Goal: Download file/media

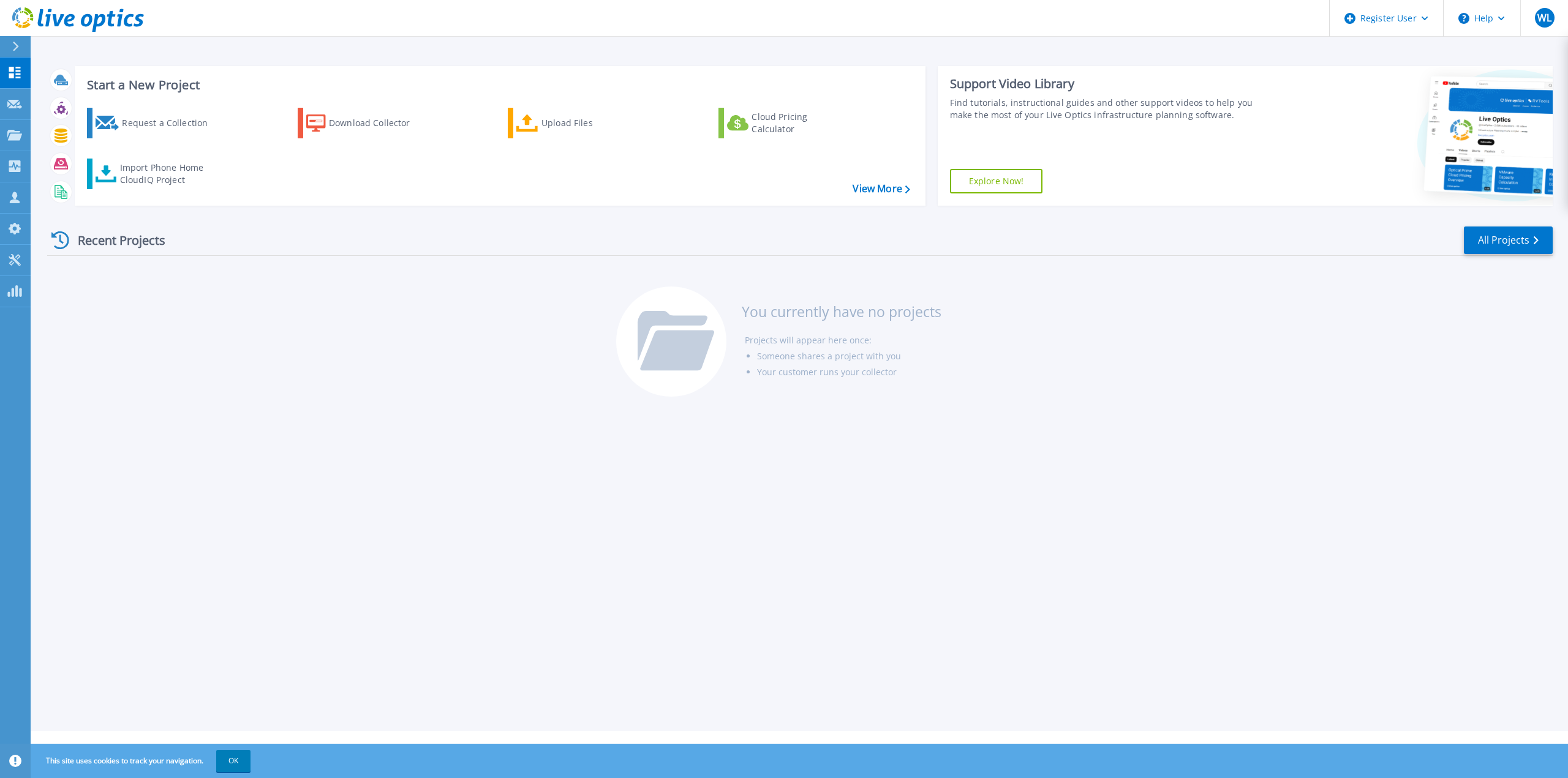
click at [312, 443] on div "Start a New Project Request a Collection Download Collector Upload Files Cloud …" at bounding box center [799, 366] width 1537 height 731
click at [1547, 13] on span "WL" at bounding box center [1544, 17] width 14 height 10
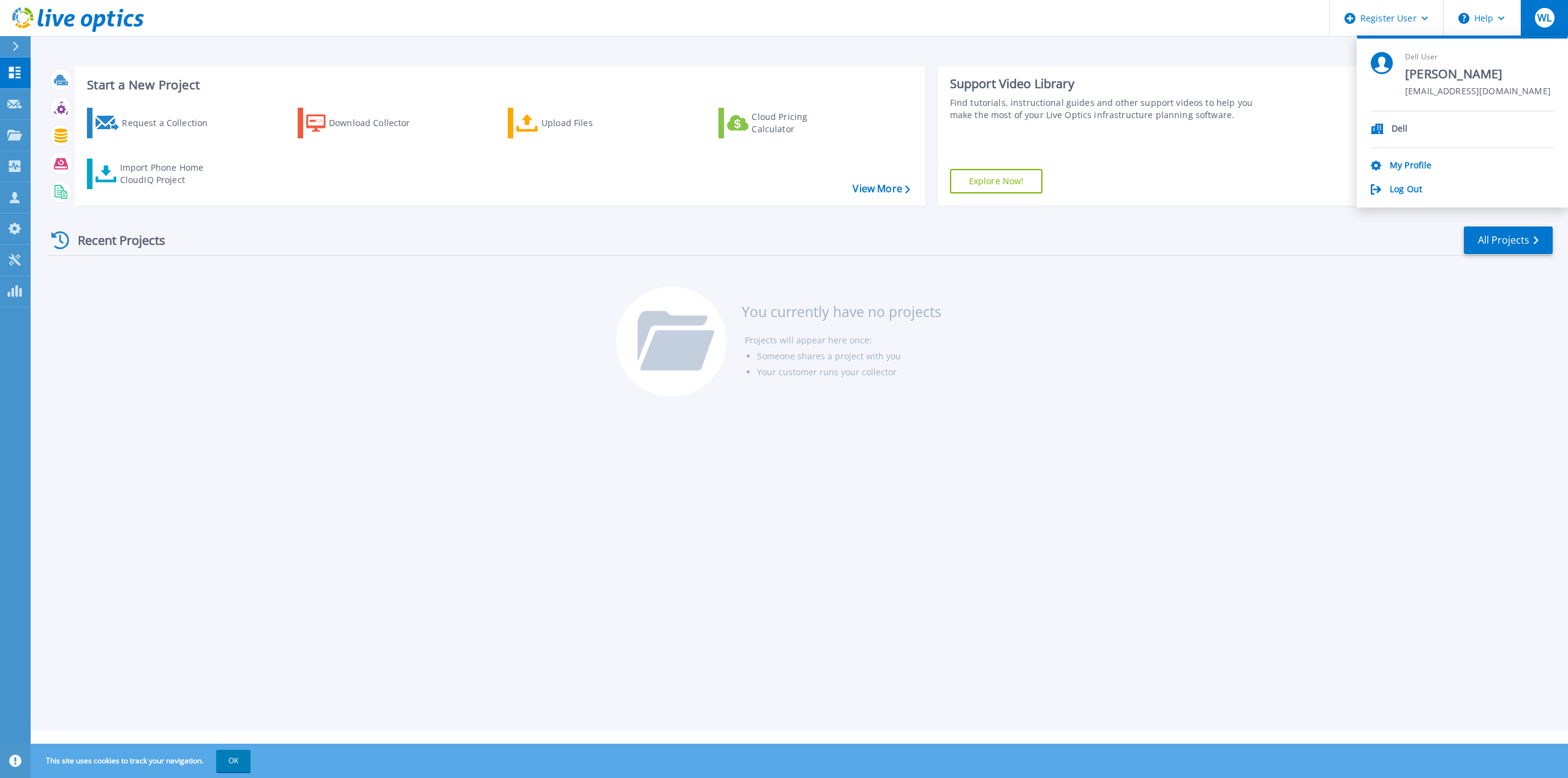
click at [264, 40] on div "Start a New Project Request a Collection Download Collector Upload Files Cloud …" at bounding box center [799, 366] width 1537 height 731
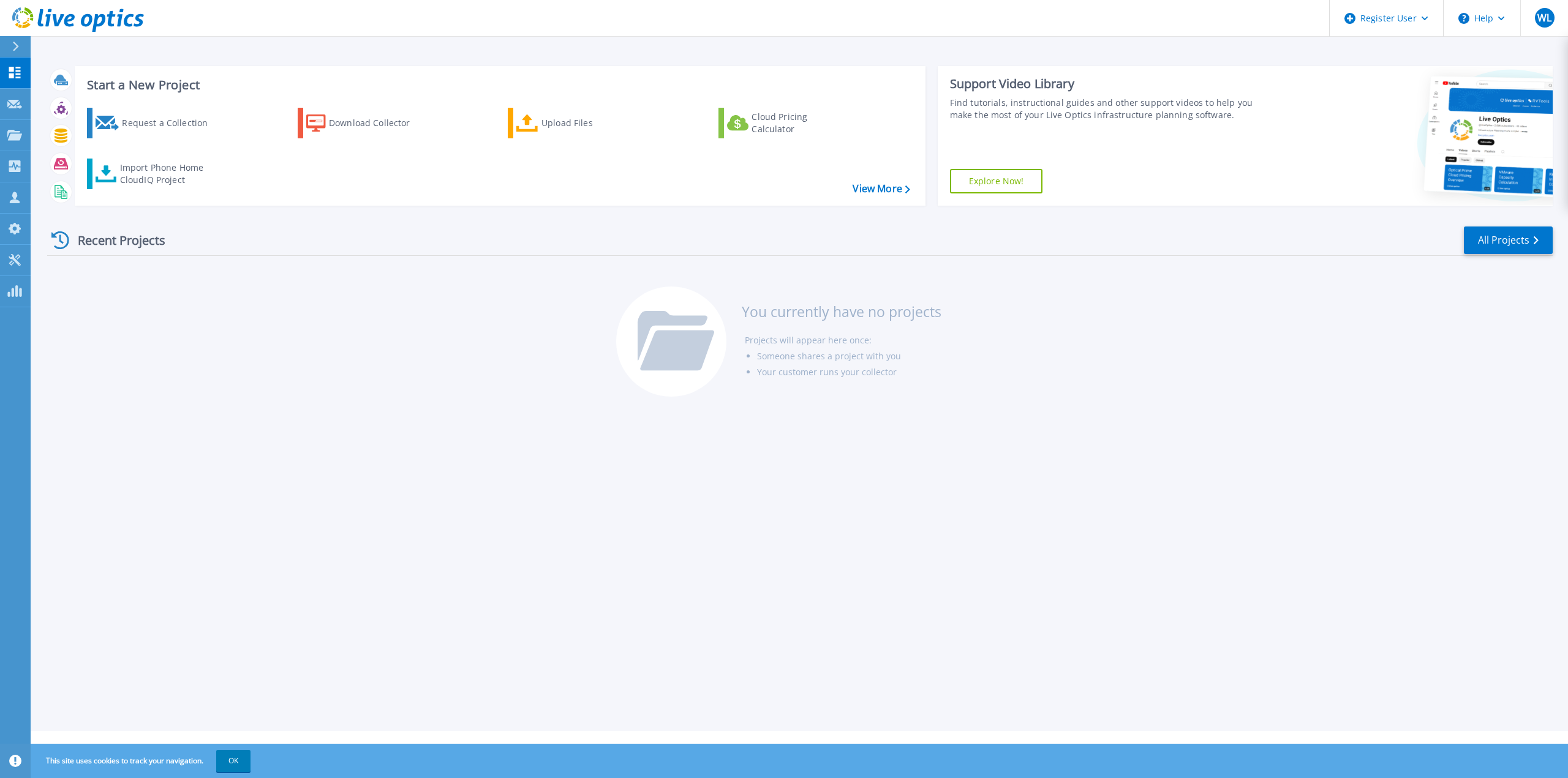
click at [15, 46] on icon at bounding box center [15, 46] width 6 height 10
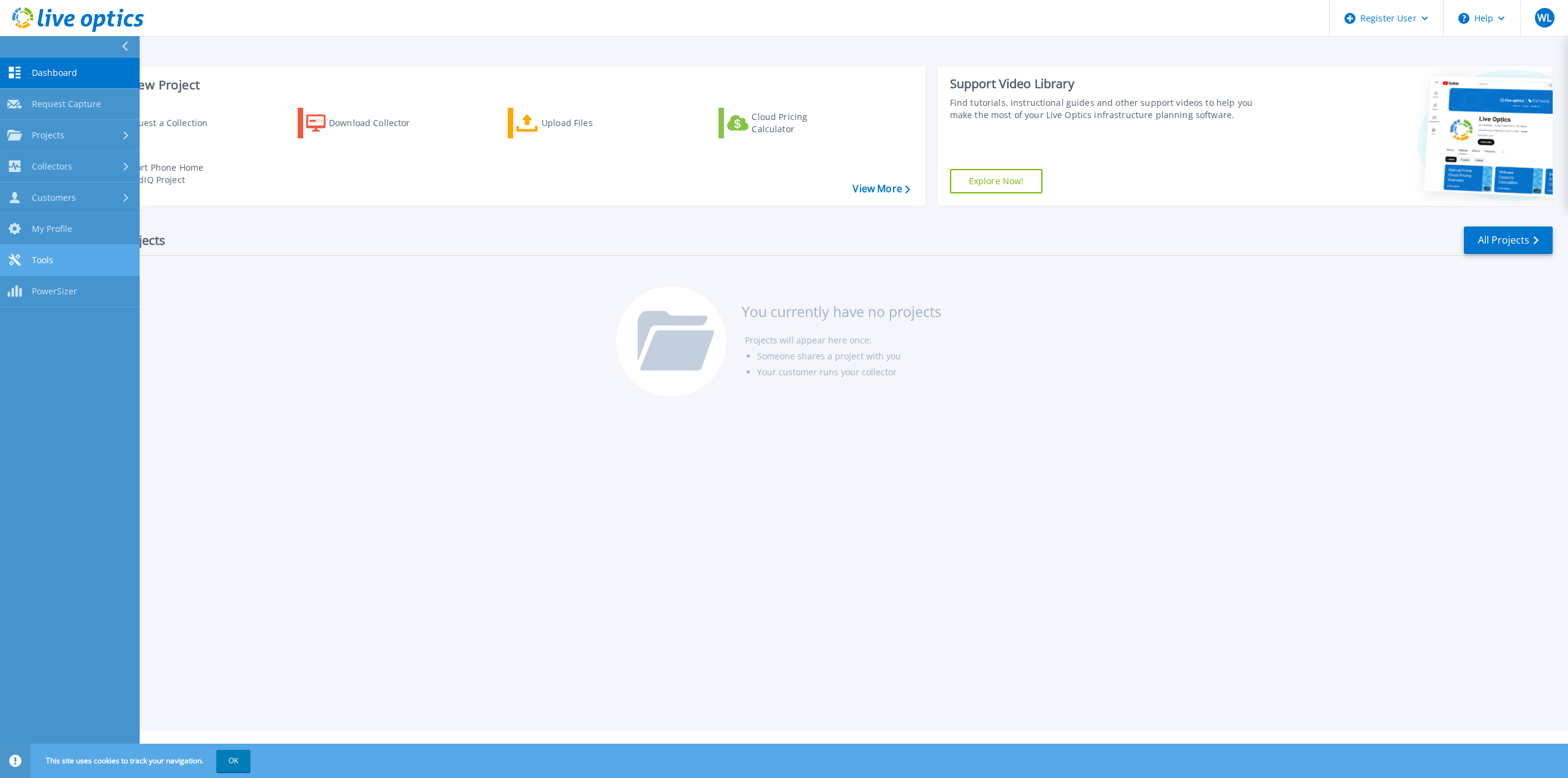
click at [61, 254] on link "Tools Tools" at bounding box center [69, 260] width 139 height 31
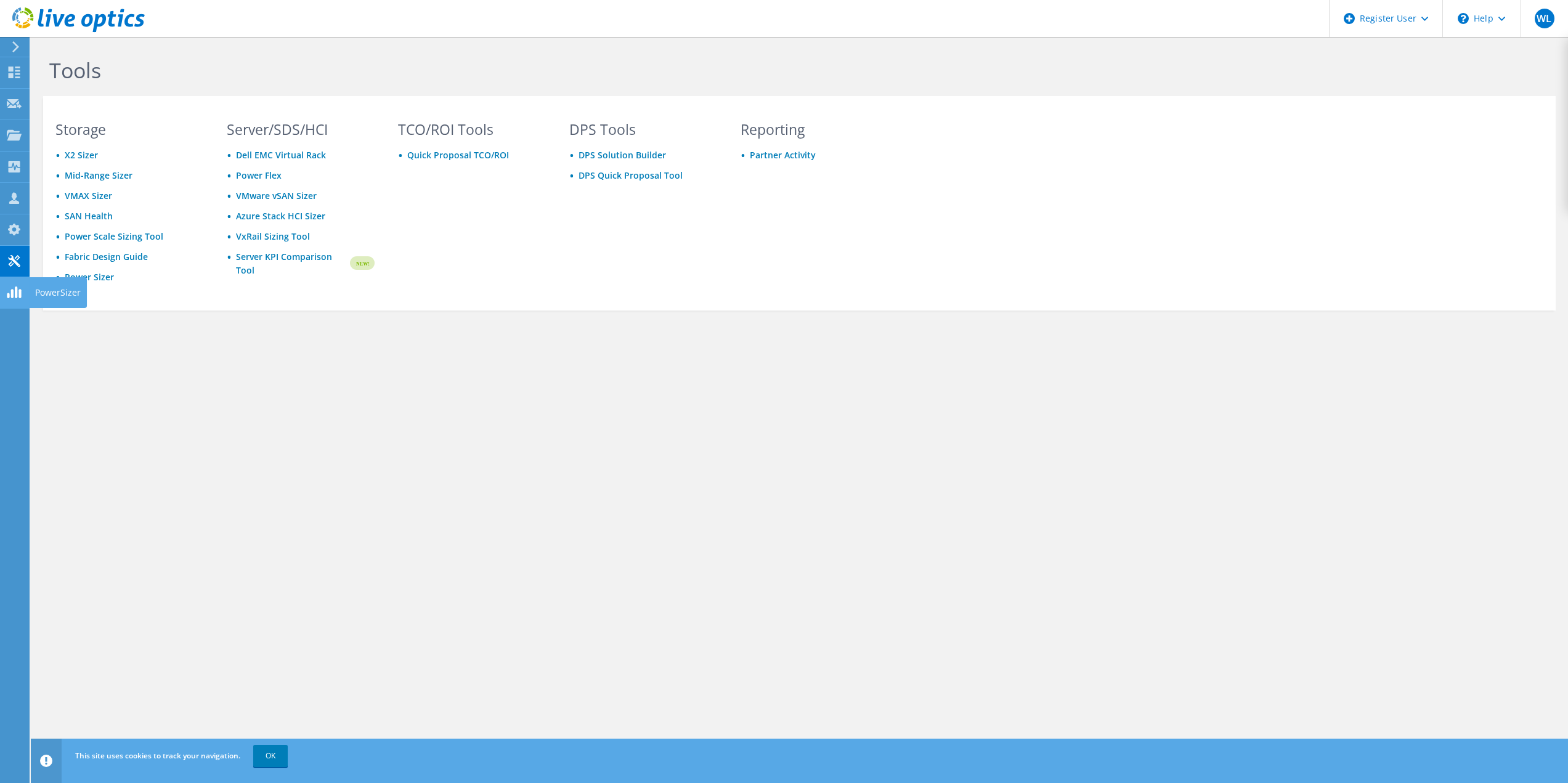
click at [261, 177] on link "Power Flex" at bounding box center [259, 175] width 46 height 12
click at [17, 72] on icon at bounding box center [14, 72] width 15 height 12
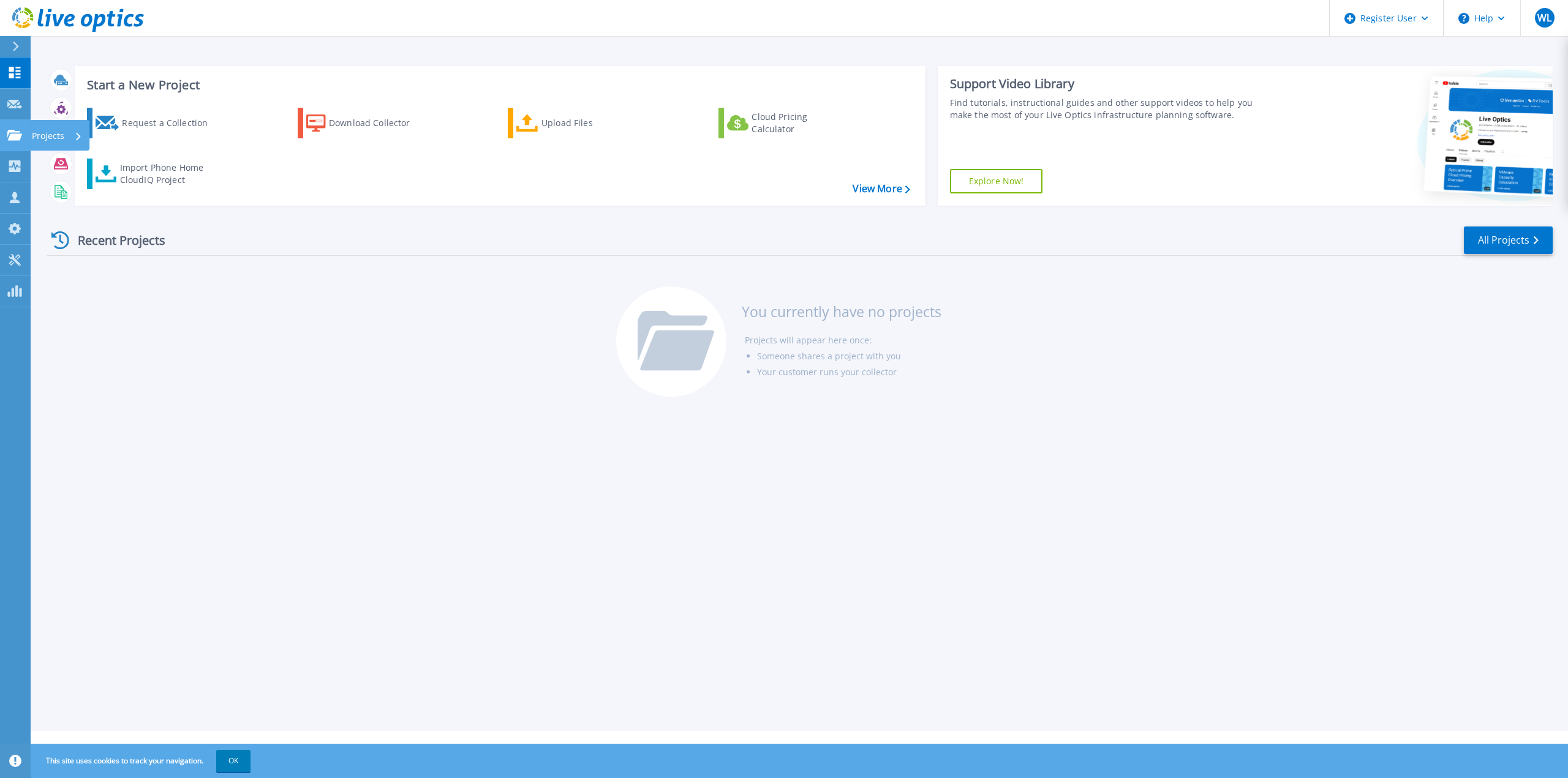
click at [14, 134] on icon at bounding box center [14, 135] width 15 height 10
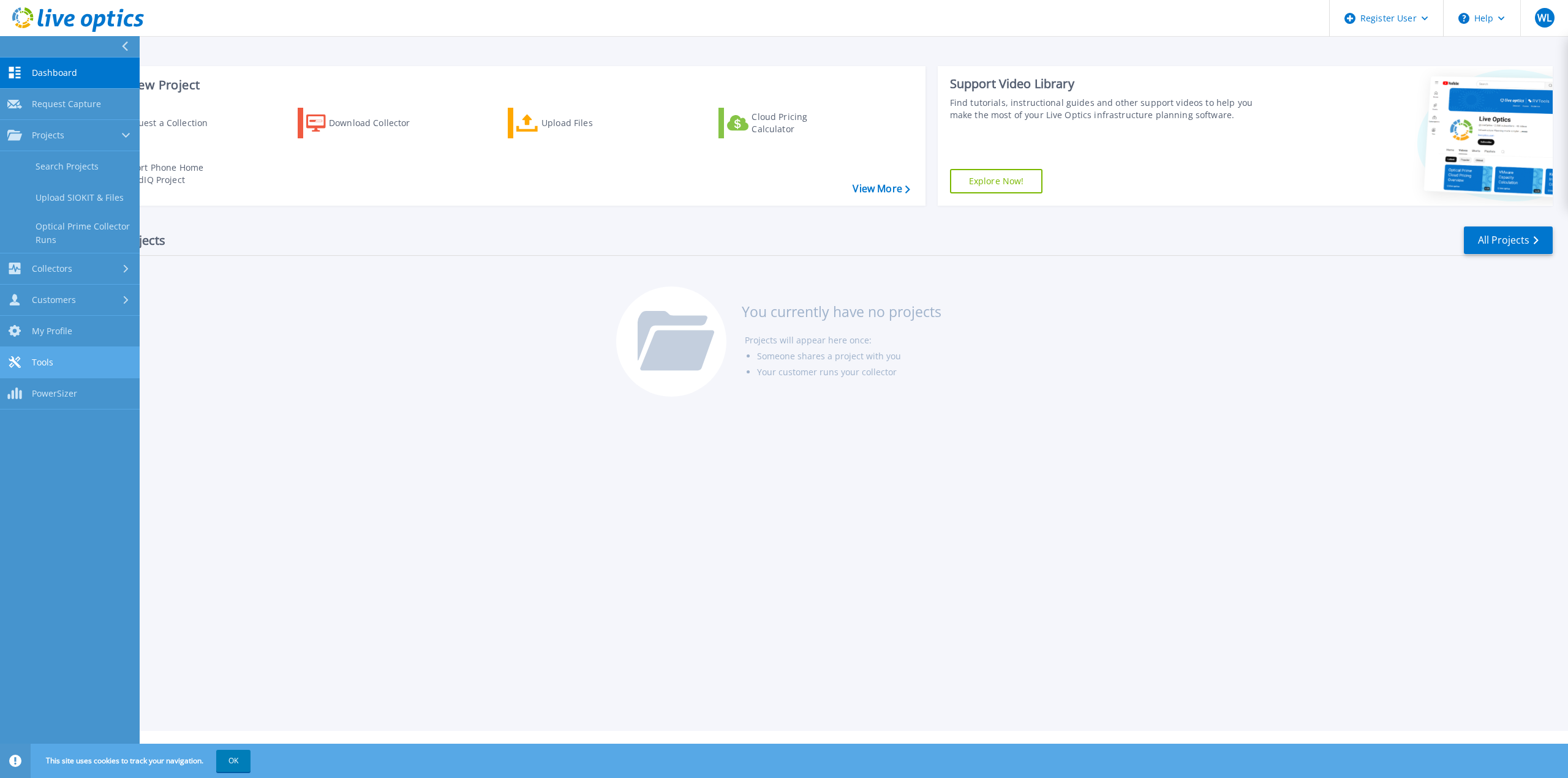
click at [54, 359] on link "Tools Tools" at bounding box center [69, 362] width 139 height 31
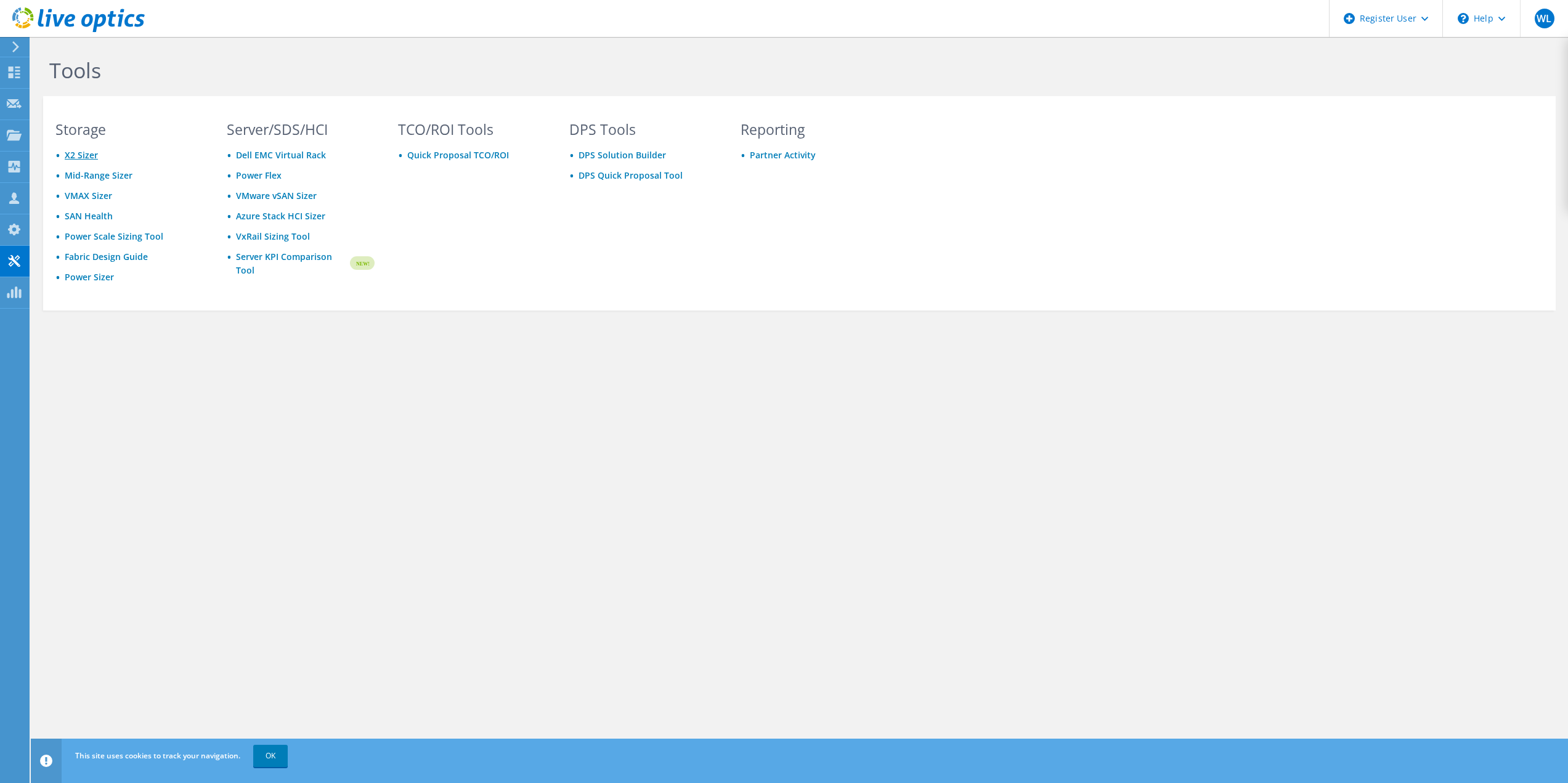
click at [80, 159] on link "X2 Sizer" at bounding box center [81, 155] width 33 height 12
click at [1498, 23] on div "\n Help" at bounding box center [1481, 18] width 78 height 37
click at [405, 370] on div "Tools Storage X2 Sizer Mid-Range Sizer VMAX Sizer SAN Health Power Scale Sizing…" at bounding box center [800, 211] width 1537 height 348
click at [14, 72] on icon at bounding box center [14, 72] width 15 height 12
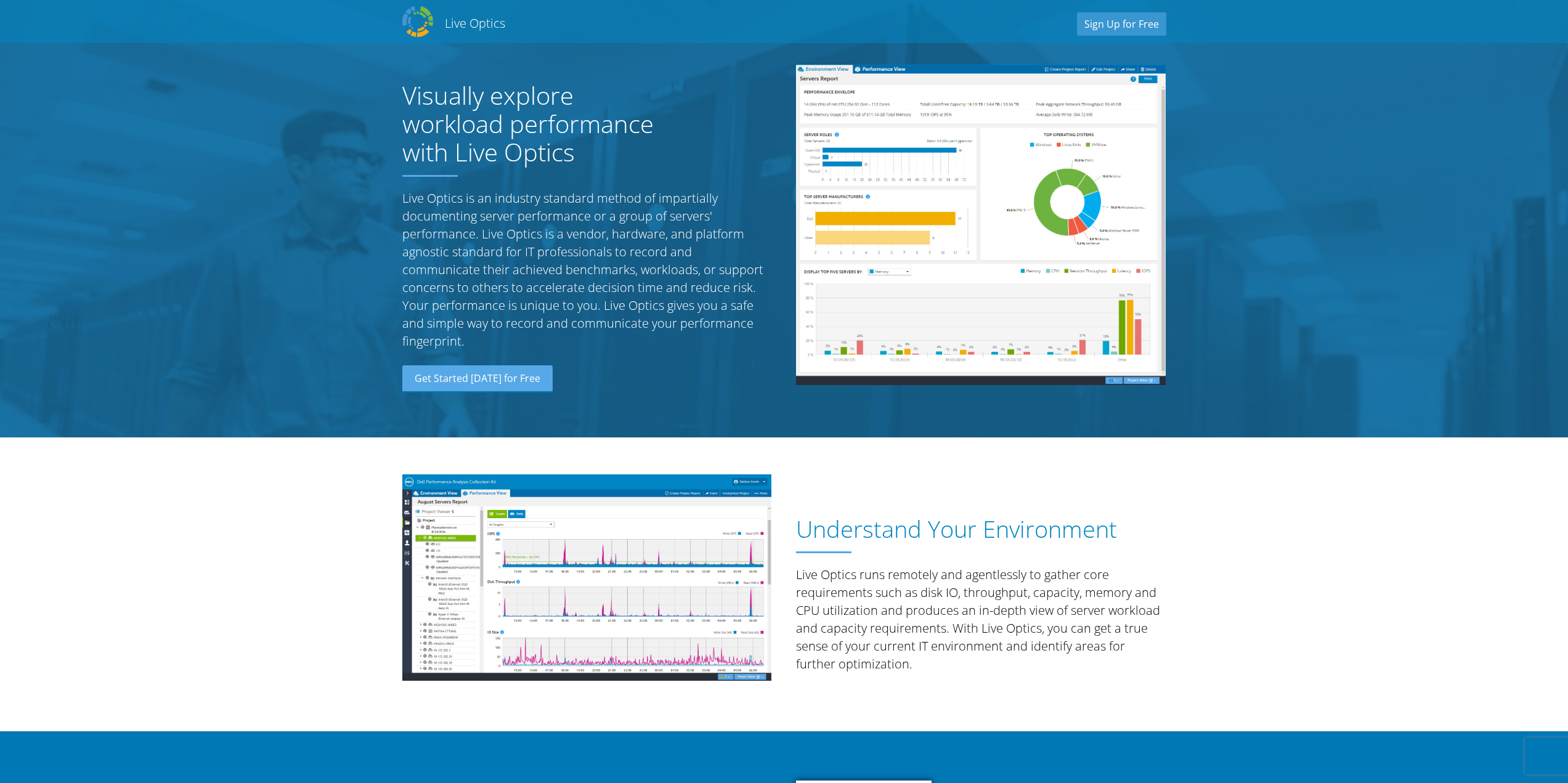
click at [455, 19] on h2 "Live Optics" at bounding box center [474, 23] width 60 height 17
click at [451, 24] on h2 "Live Optics" at bounding box center [474, 23] width 60 height 17
click at [467, 382] on link "Get Started Today for Free" at bounding box center [477, 379] width 151 height 27
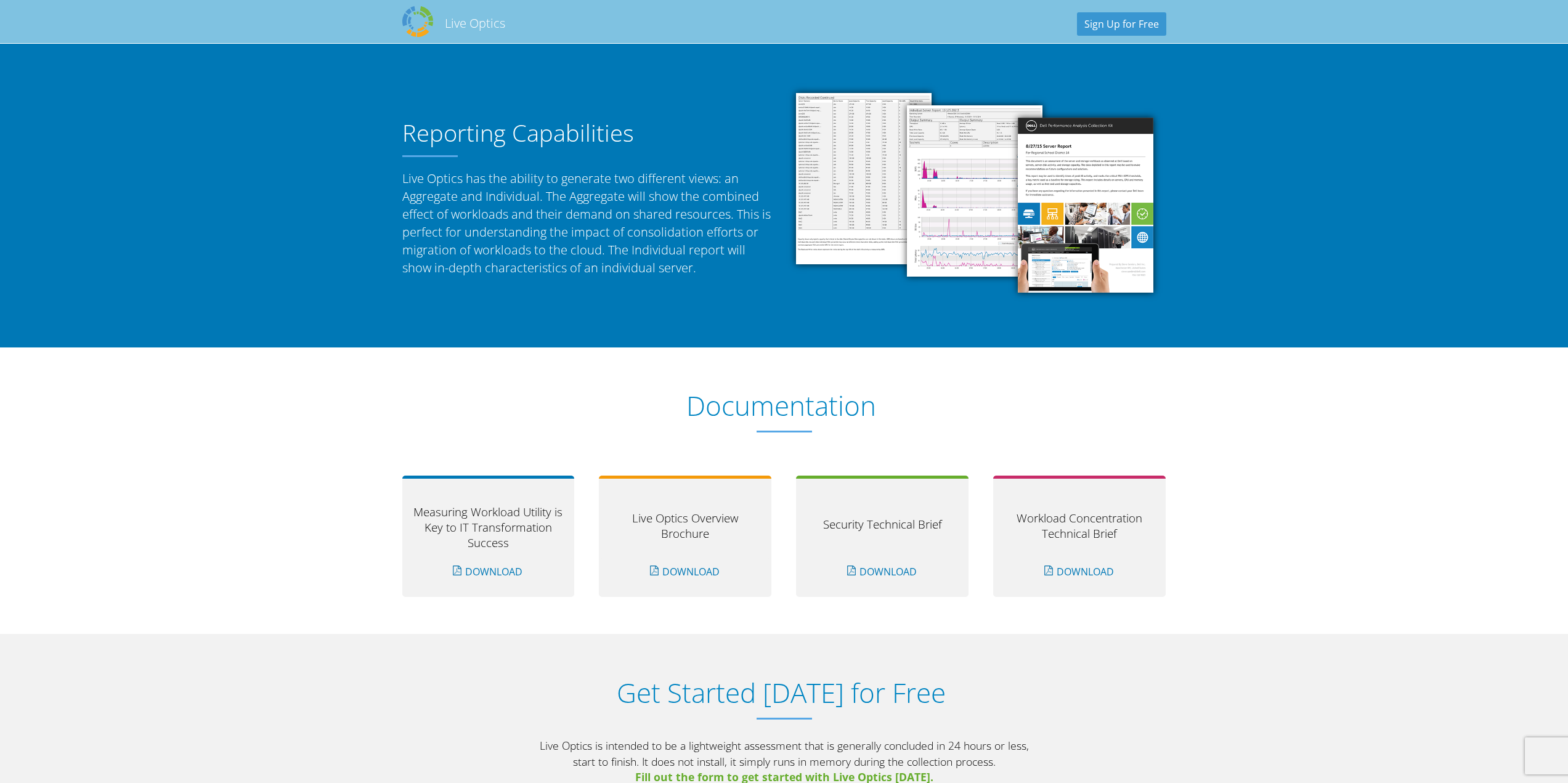
scroll to position [683, 0]
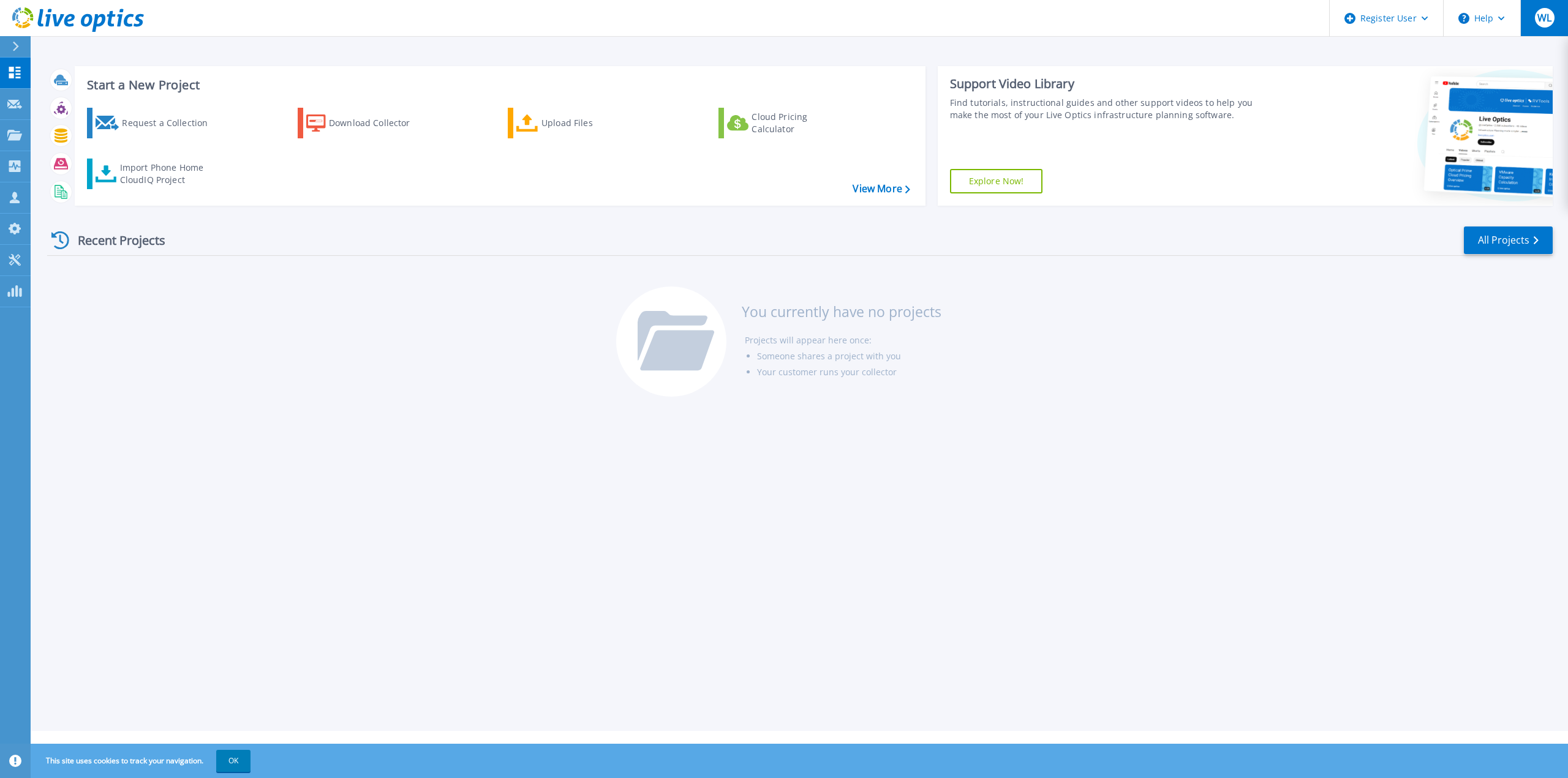
click at [1540, 19] on span "WL" at bounding box center [1544, 17] width 14 height 10
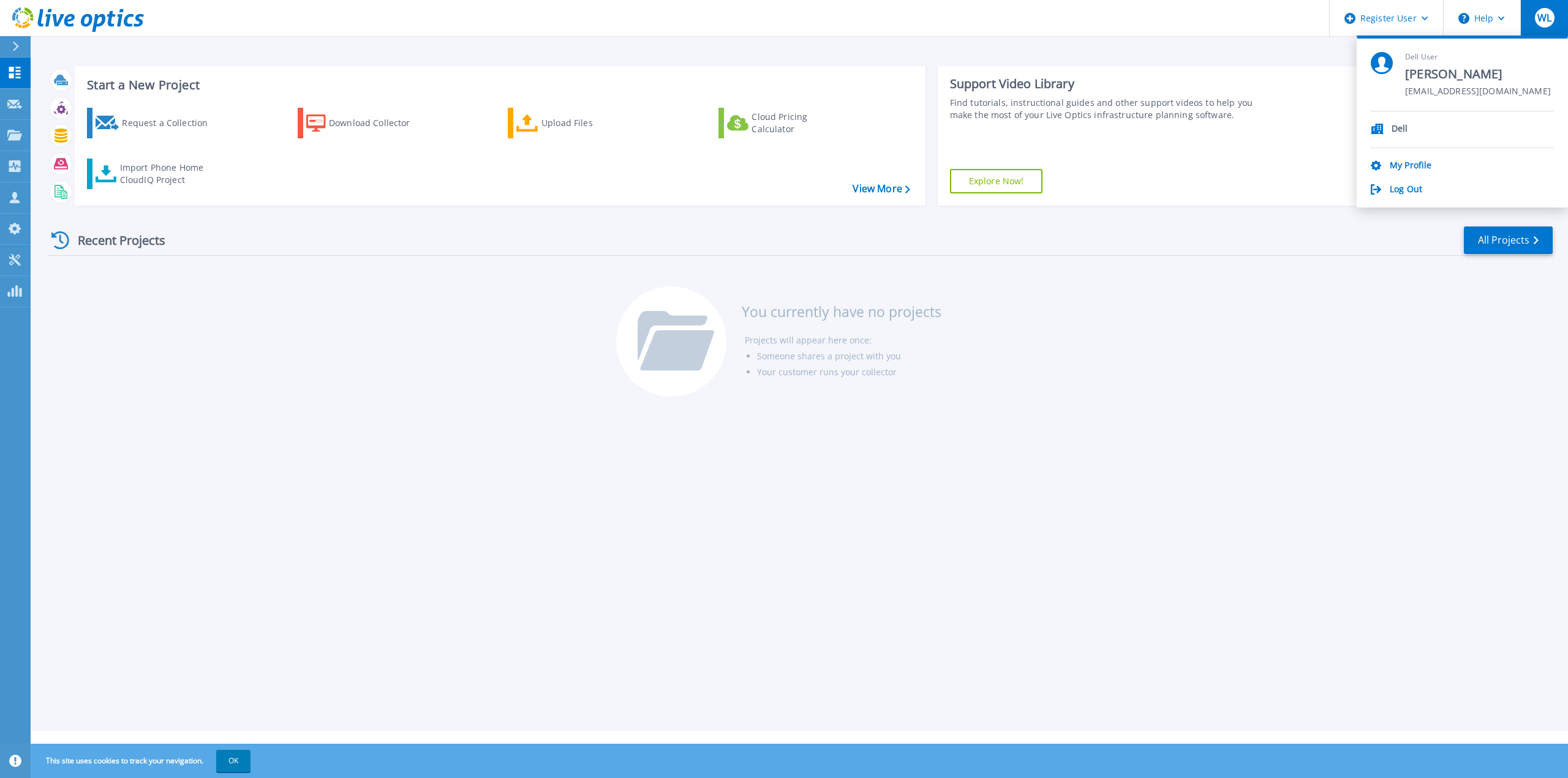
click at [1380, 168] on icon at bounding box center [1376, 166] width 10 height 10
click at [1416, 163] on link "My Profile" at bounding box center [1411, 166] width 42 height 12
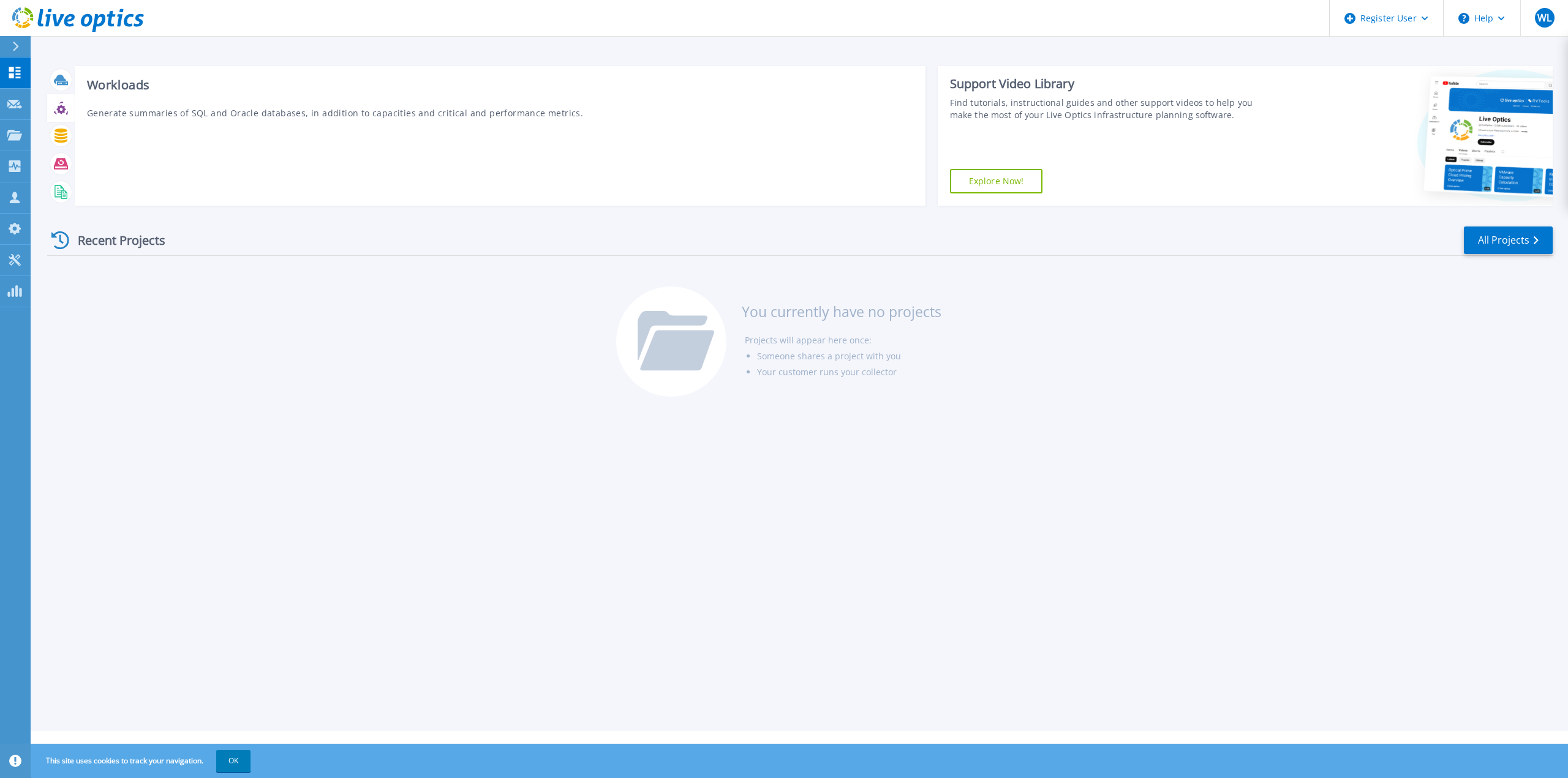
click at [65, 105] on icon at bounding box center [61, 108] width 14 height 14
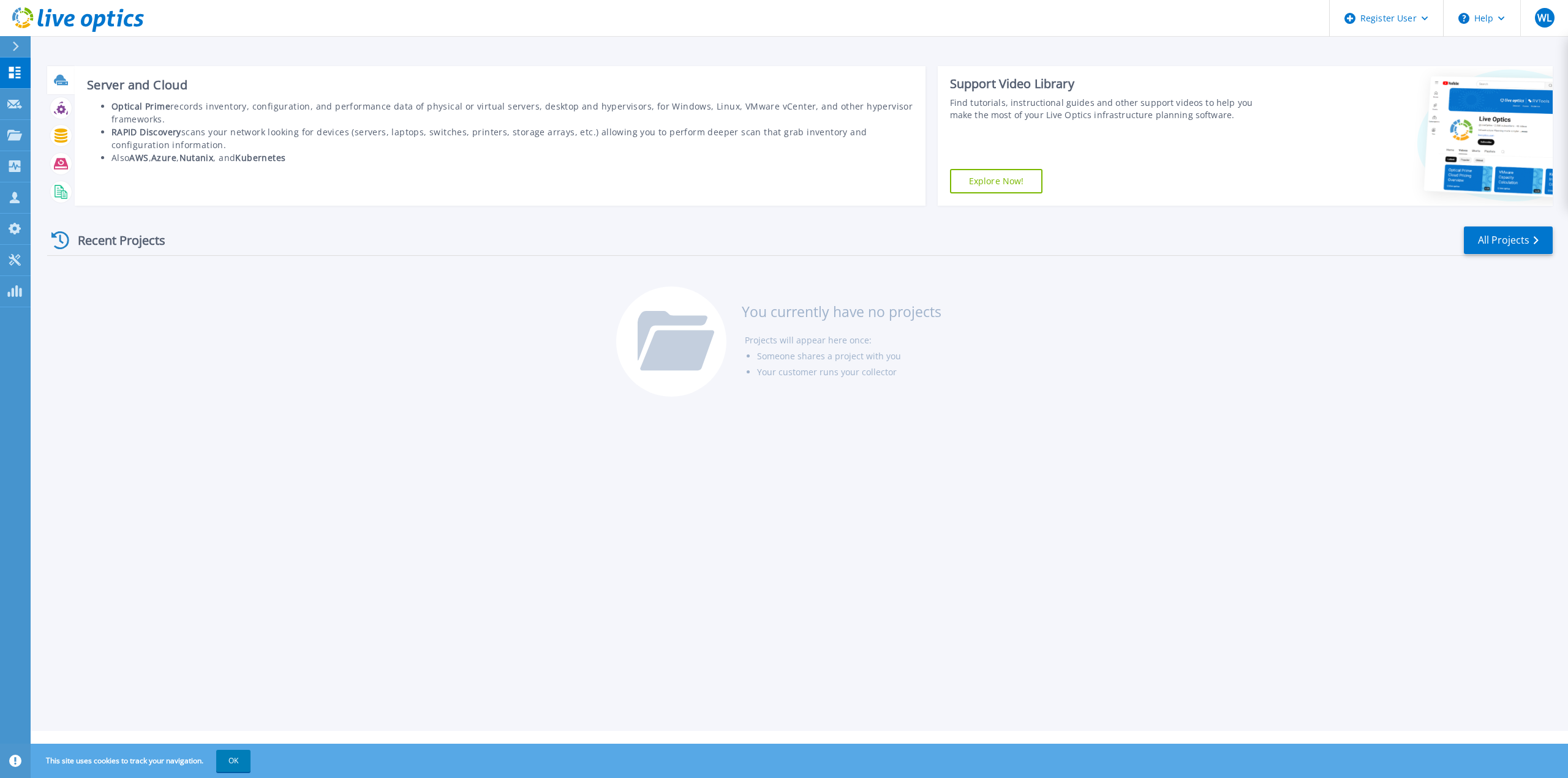
click at [64, 82] on icon at bounding box center [62, 84] width 11 height 4
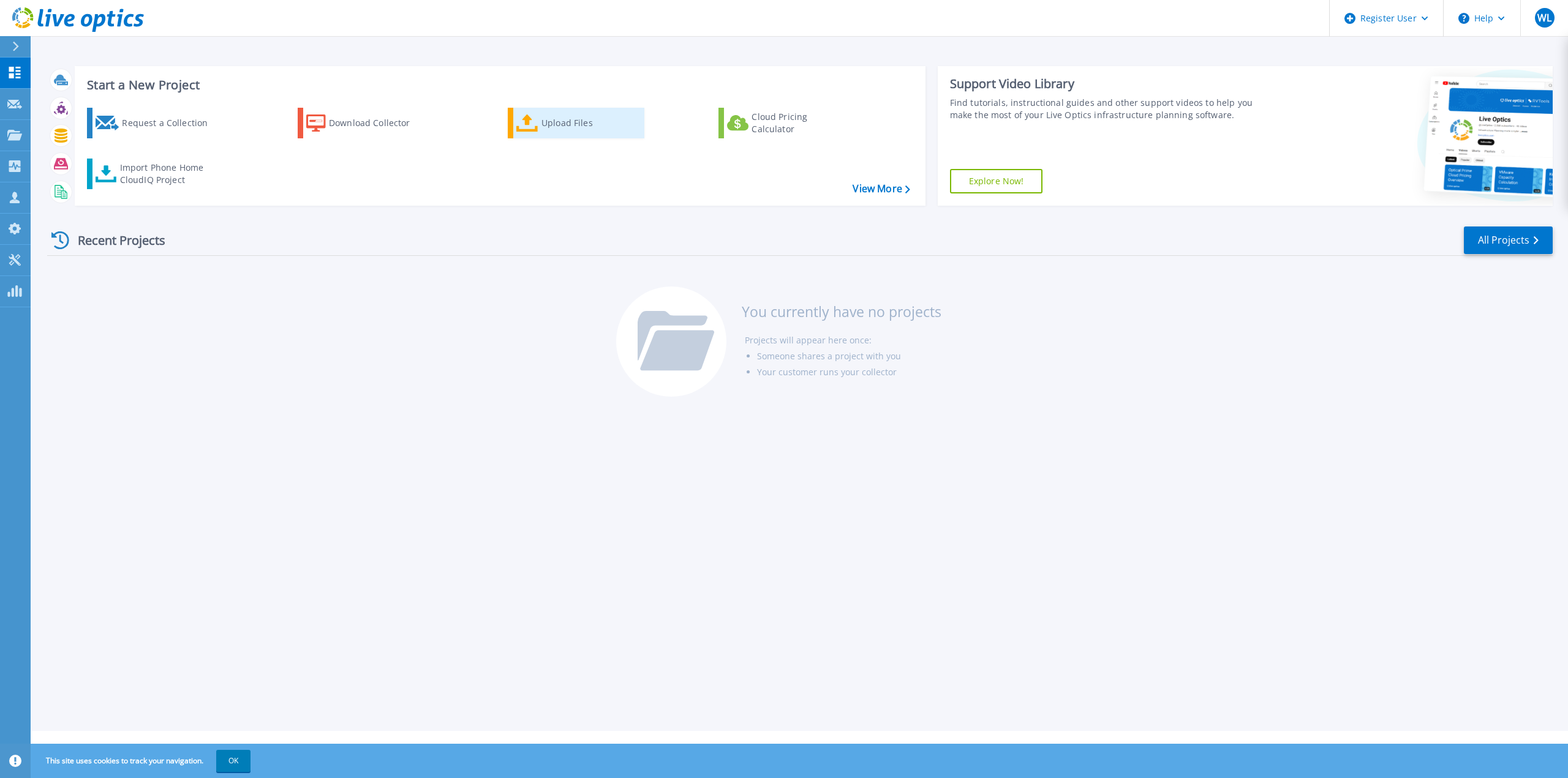
click at [543, 116] on div "Upload Files" at bounding box center [591, 123] width 98 height 24
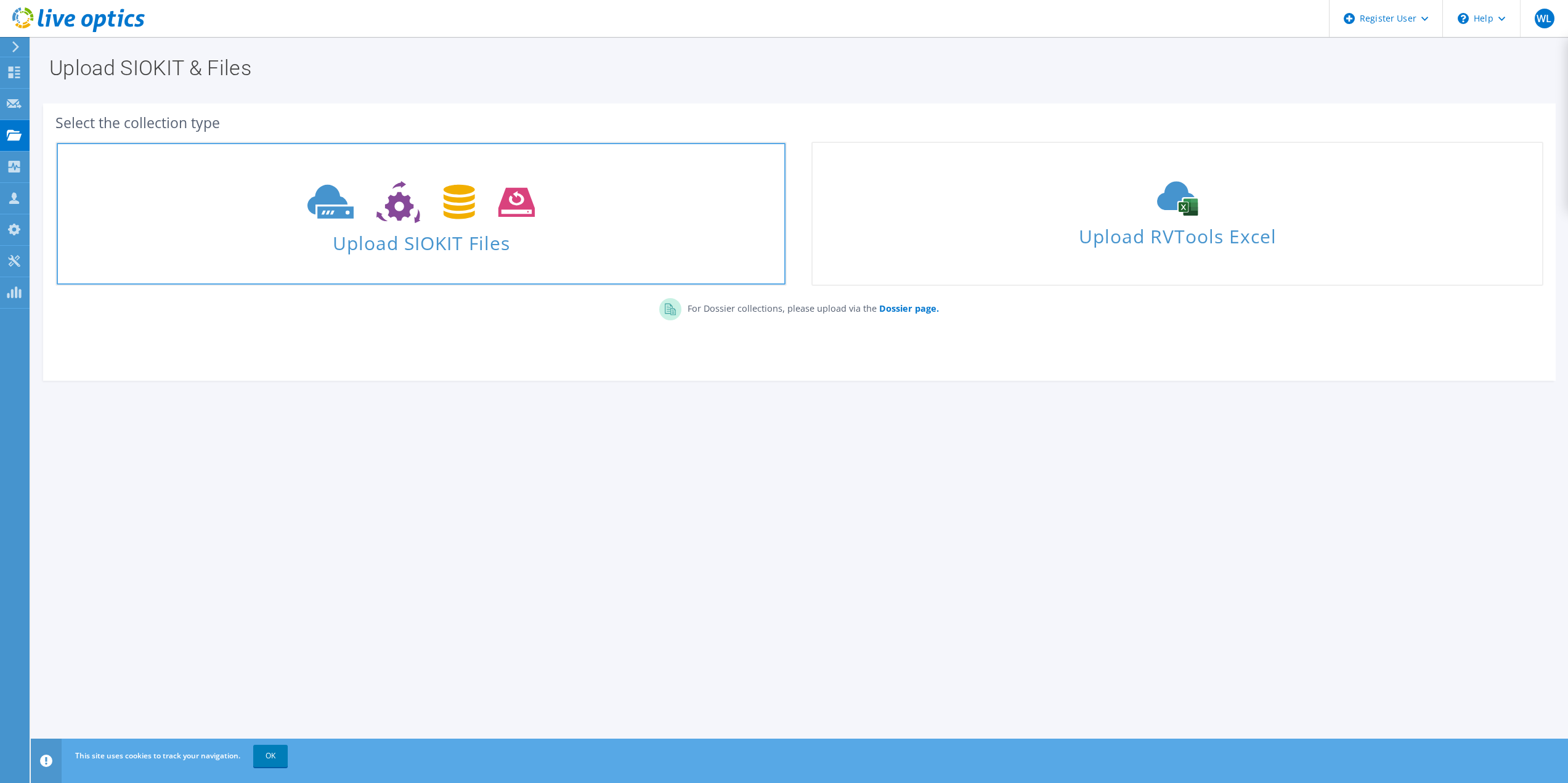
click at [402, 218] on use at bounding box center [421, 202] width 228 height 43
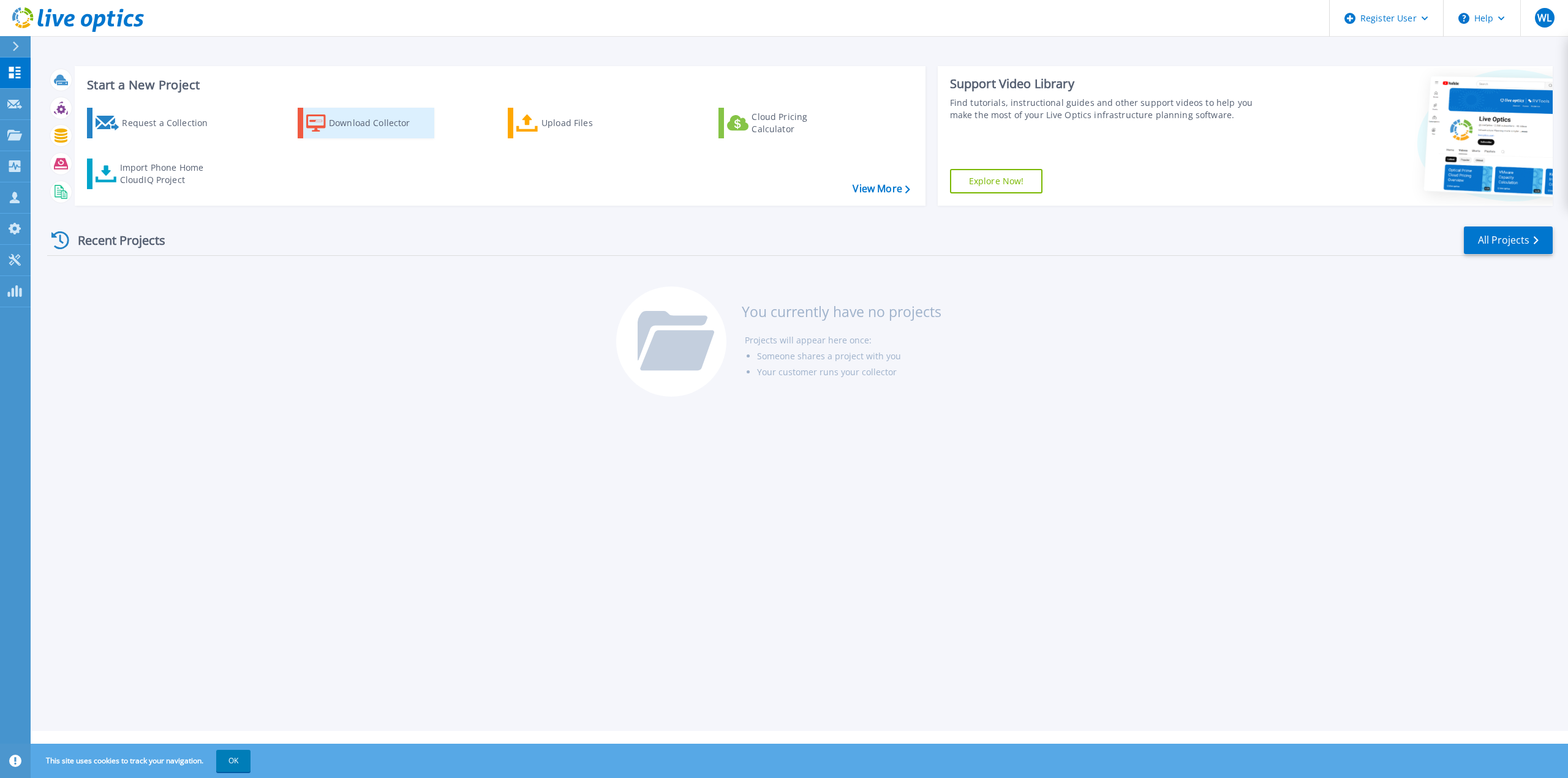
click at [358, 112] on div "Download Collector" at bounding box center [378, 123] width 98 height 24
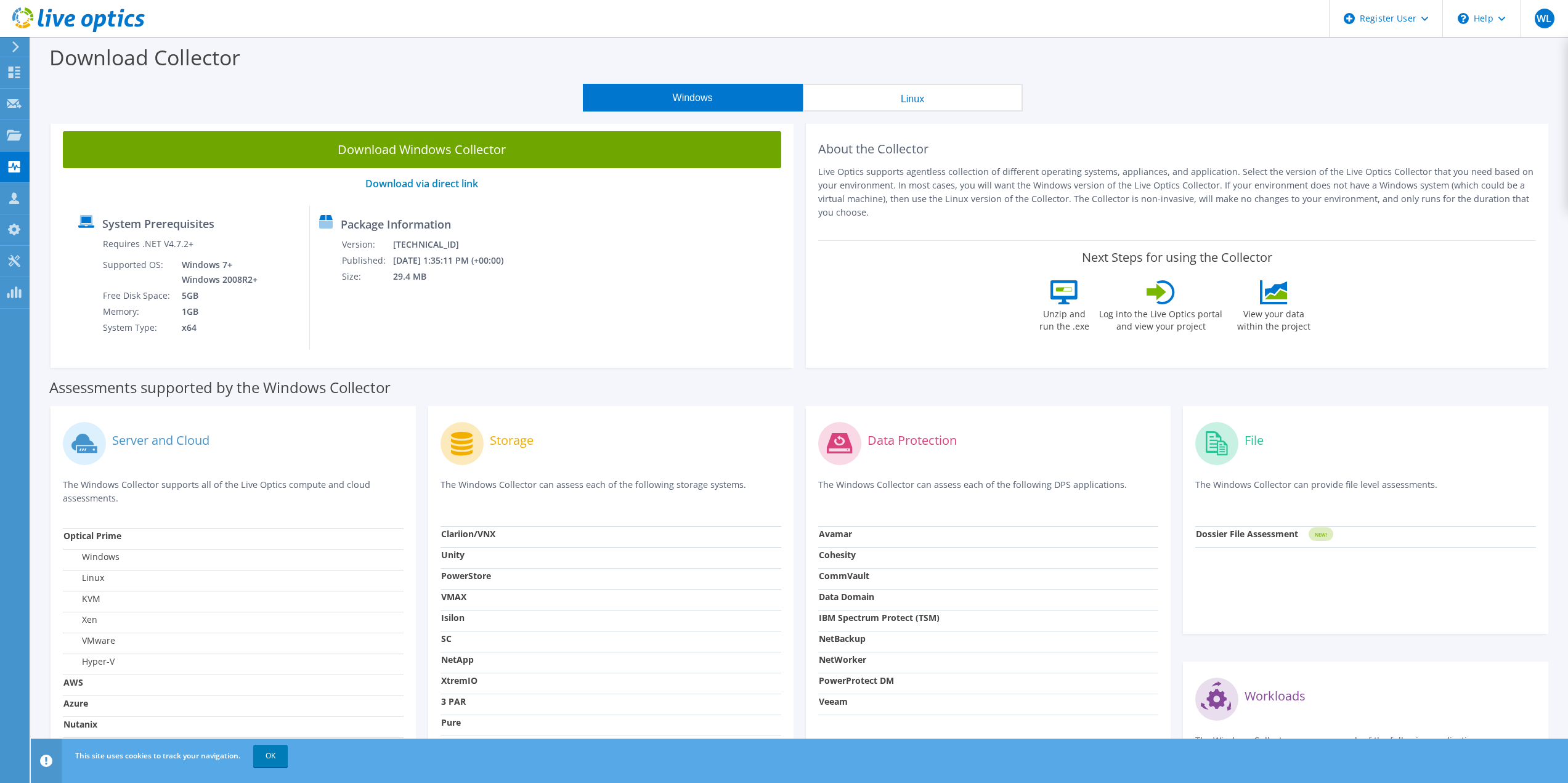
click at [1154, 298] on icon at bounding box center [1161, 292] width 28 height 24
click at [1071, 297] on icon at bounding box center [1064, 292] width 27 height 24
click at [18, 71] on use at bounding box center [14, 72] width 12 height 12
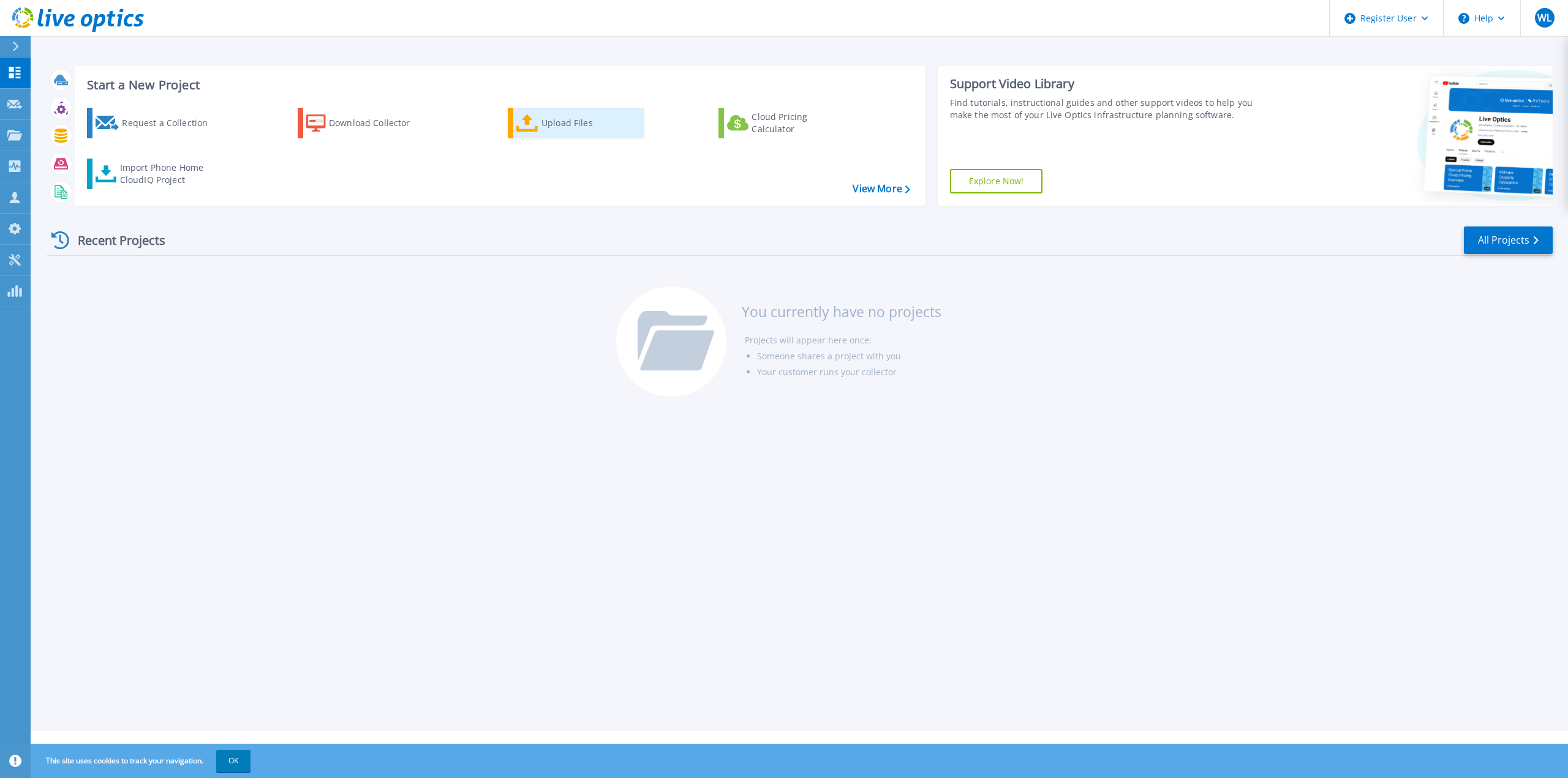
click at [542, 125] on div "Upload Files" at bounding box center [591, 123] width 98 height 24
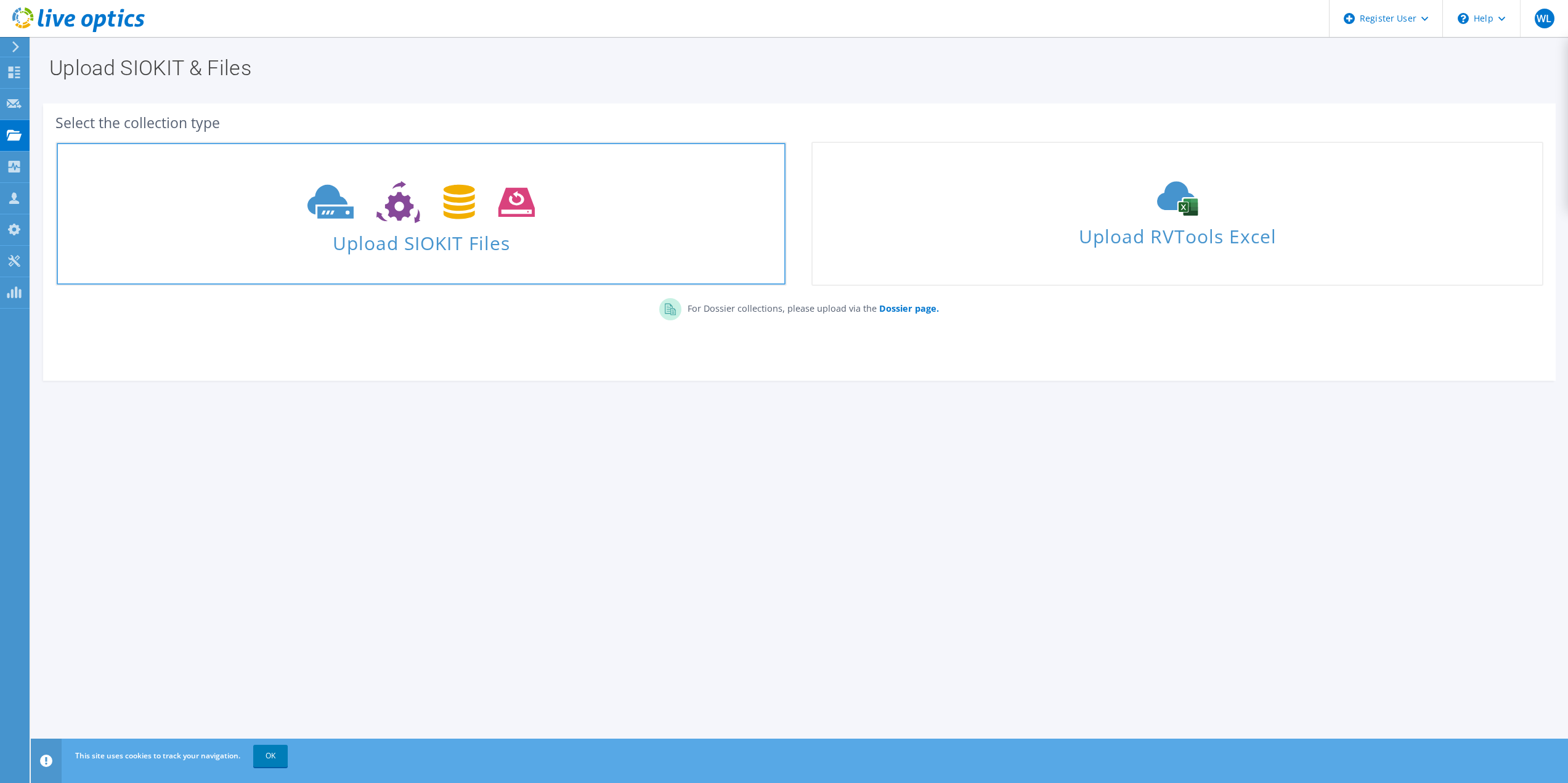
click at [473, 200] on icon at bounding box center [421, 202] width 228 height 43
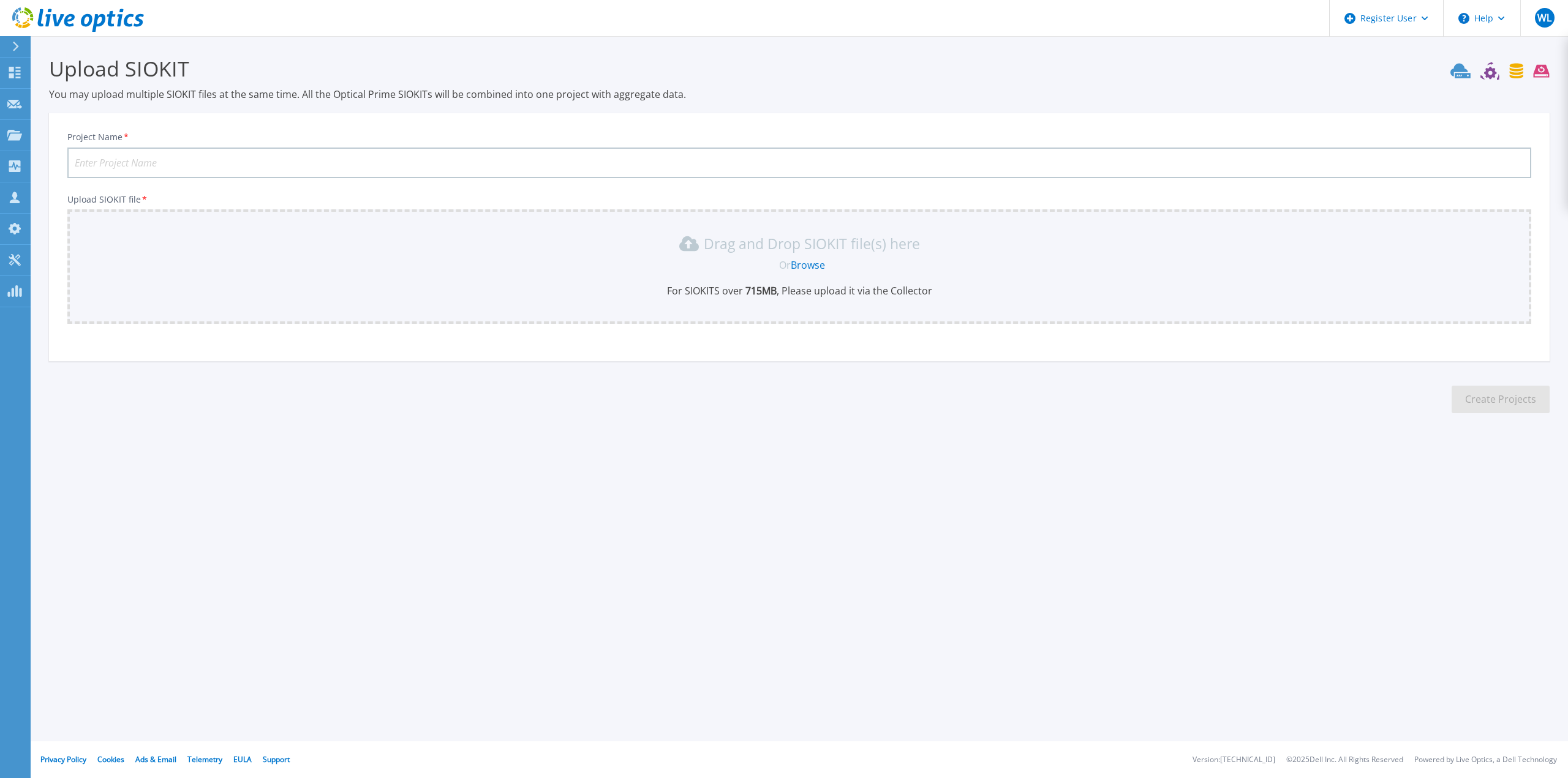
click at [805, 268] on link "Browse" at bounding box center [807, 265] width 34 height 13
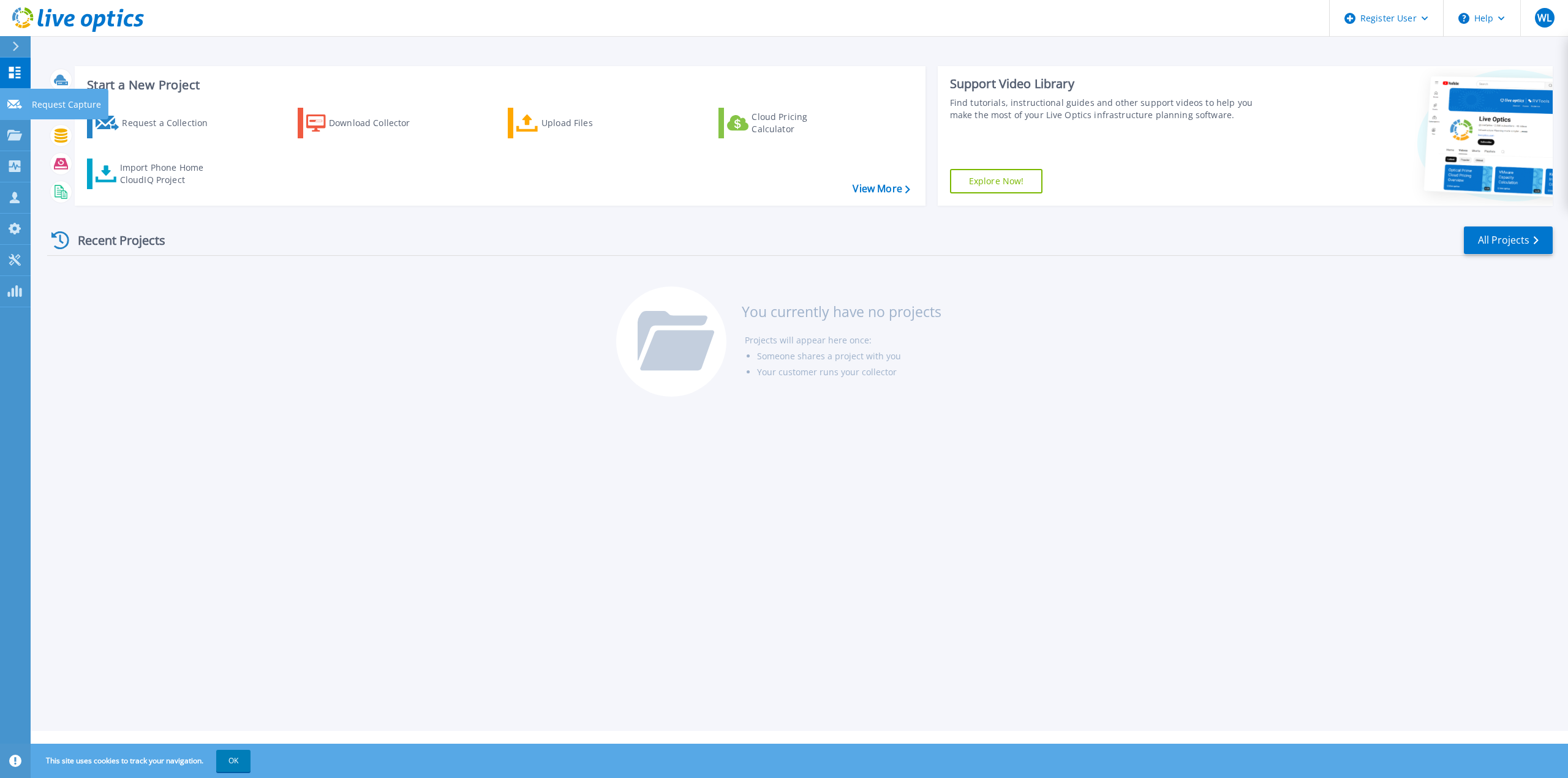
click at [24, 103] on link "Request Capture Request Capture" at bounding box center [15, 104] width 31 height 31
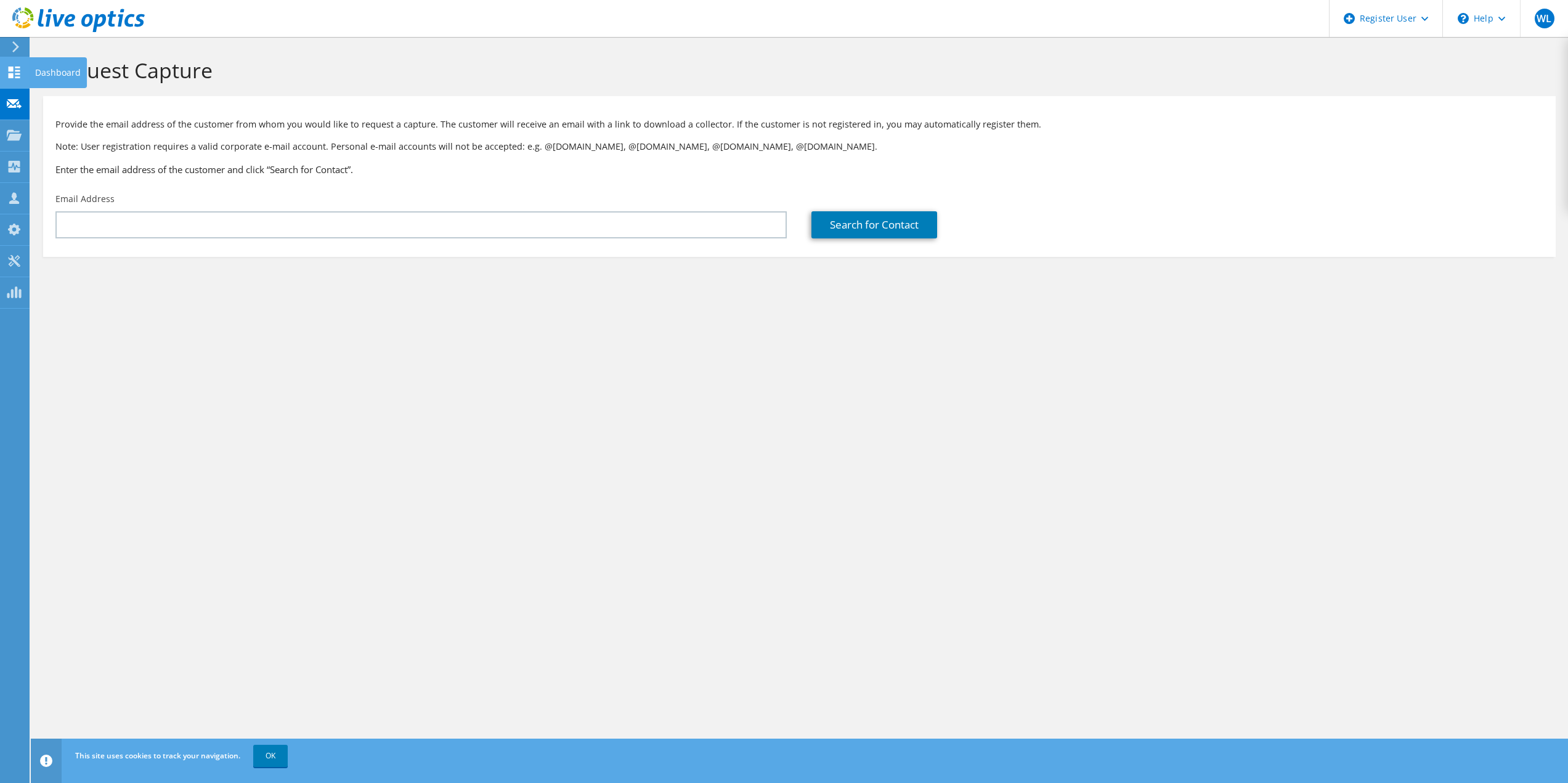
click at [13, 70] on use at bounding box center [14, 72] width 12 height 12
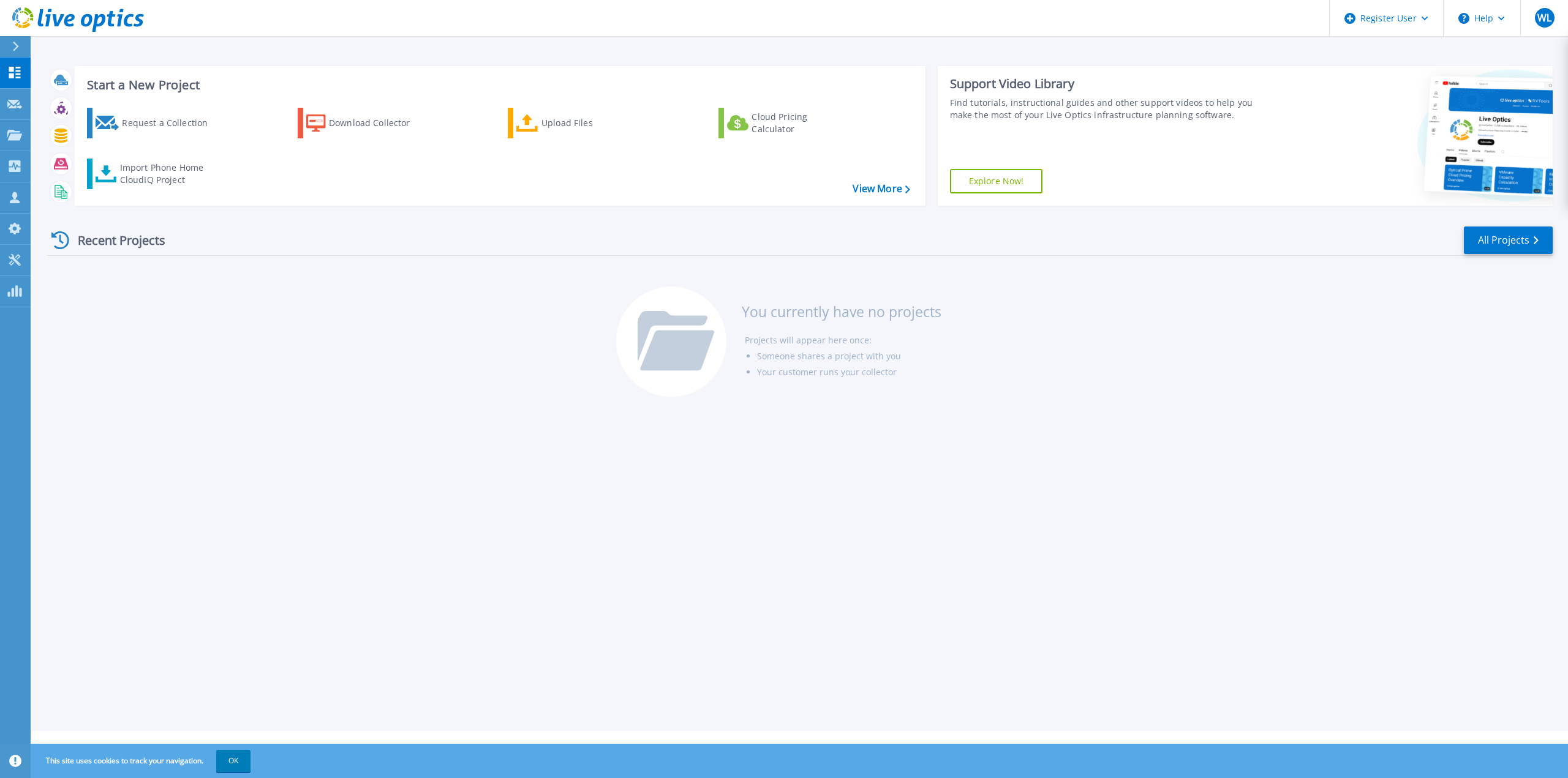
click at [283, 315] on div "Recent Projects All Projects You currently have no projects Projects will appea…" at bounding box center [799, 312] width 1506 height 193
click at [1429, 16] on div "Register User" at bounding box center [1386, 18] width 113 height 37
click at [1345, 381] on div "Recent Projects All Projects You currently have no projects Projects will appea…" at bounding box center [799, 312] width 1506 height 193
click at [6, 164] on link "Collectors Collectors" at bounding box center [15, 166] width 31 height 31
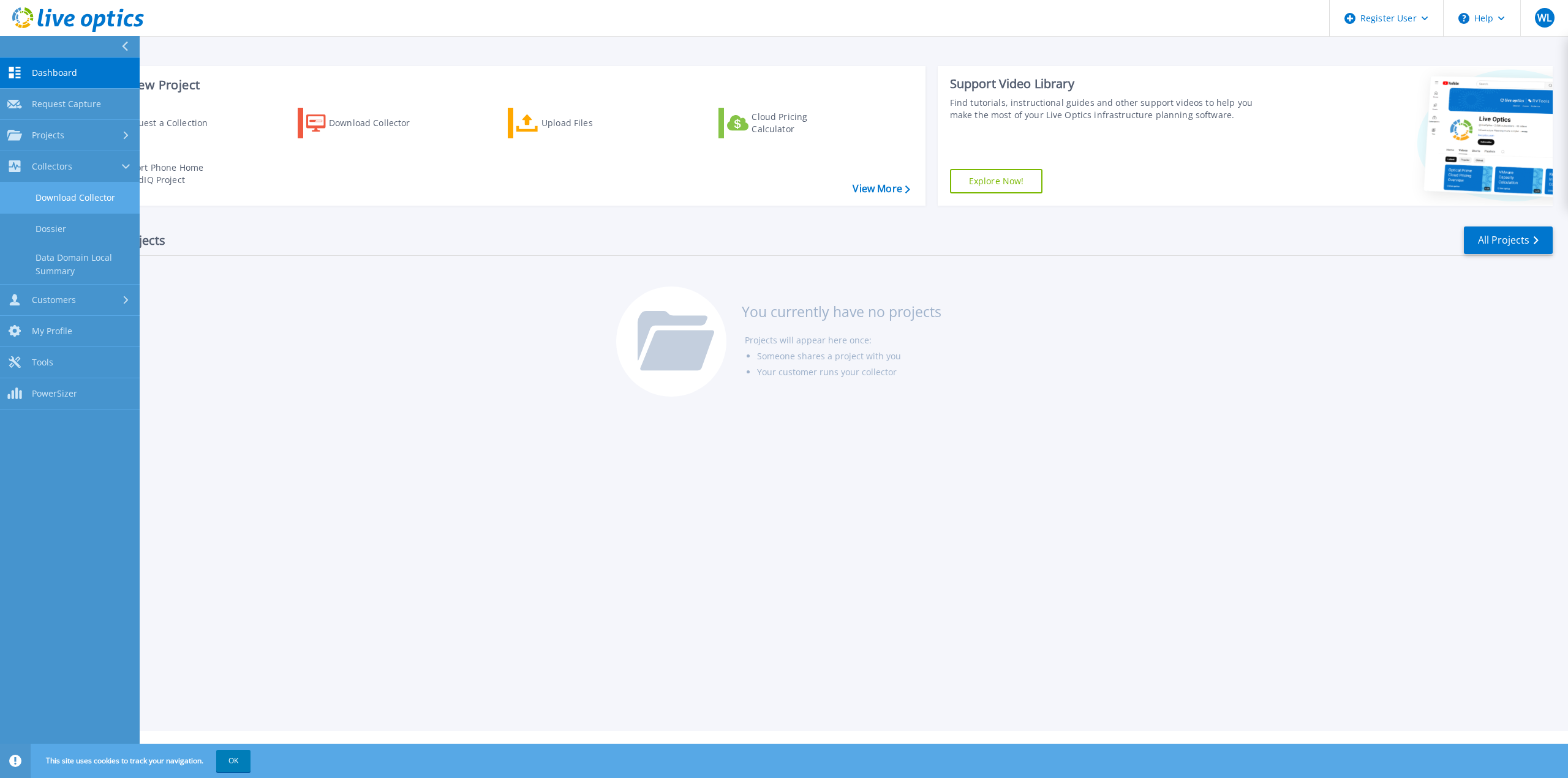
click at [66, 194] on link "Download Collector" at bounding box center [69, 198] width 139 height 31
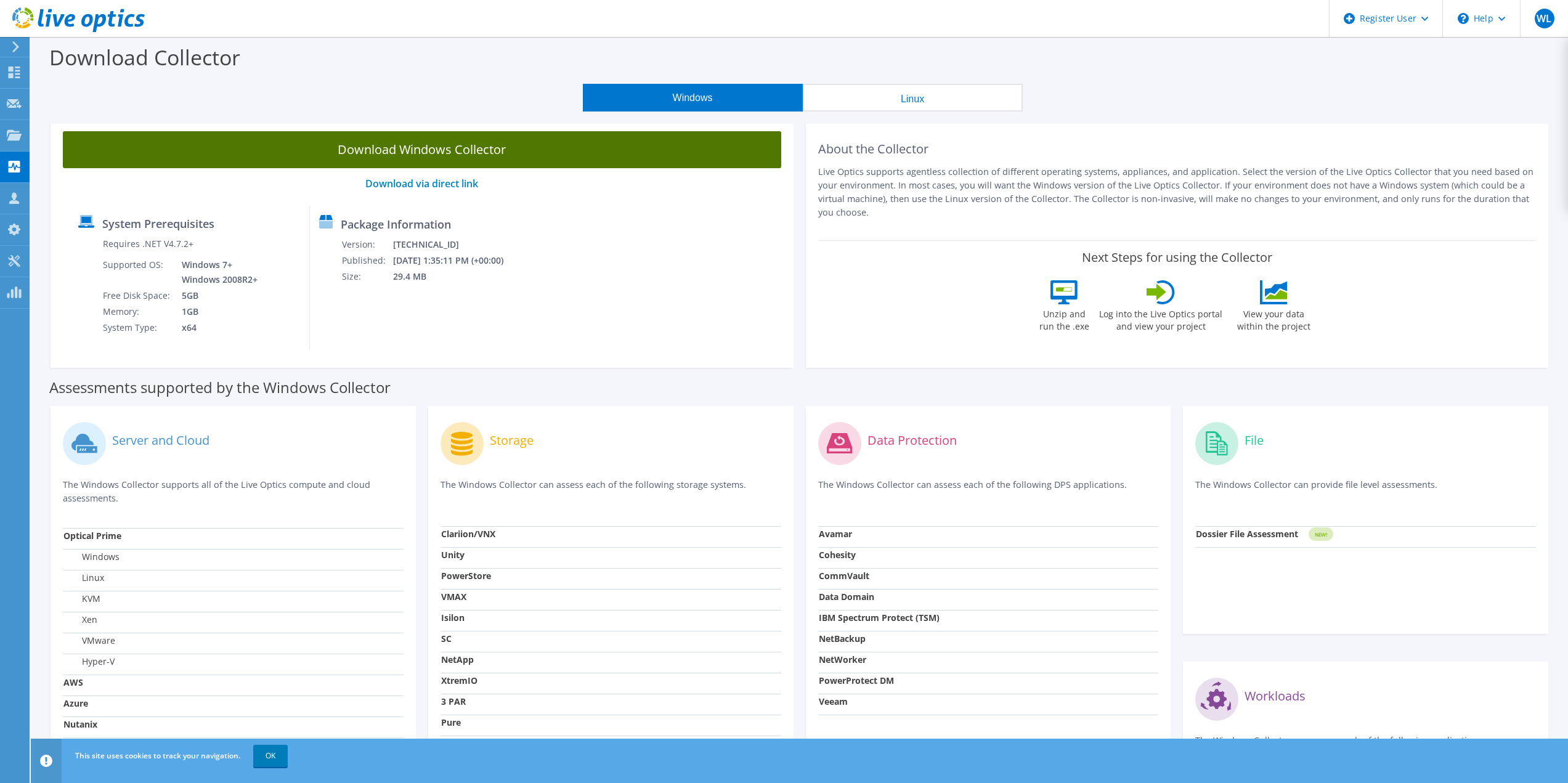
click at [489, 148] on link "Download Windows Collector" at bounding box center [421, 149] width 718 height 37
